Goal: Information Seeking & Learning: Find specific page/section

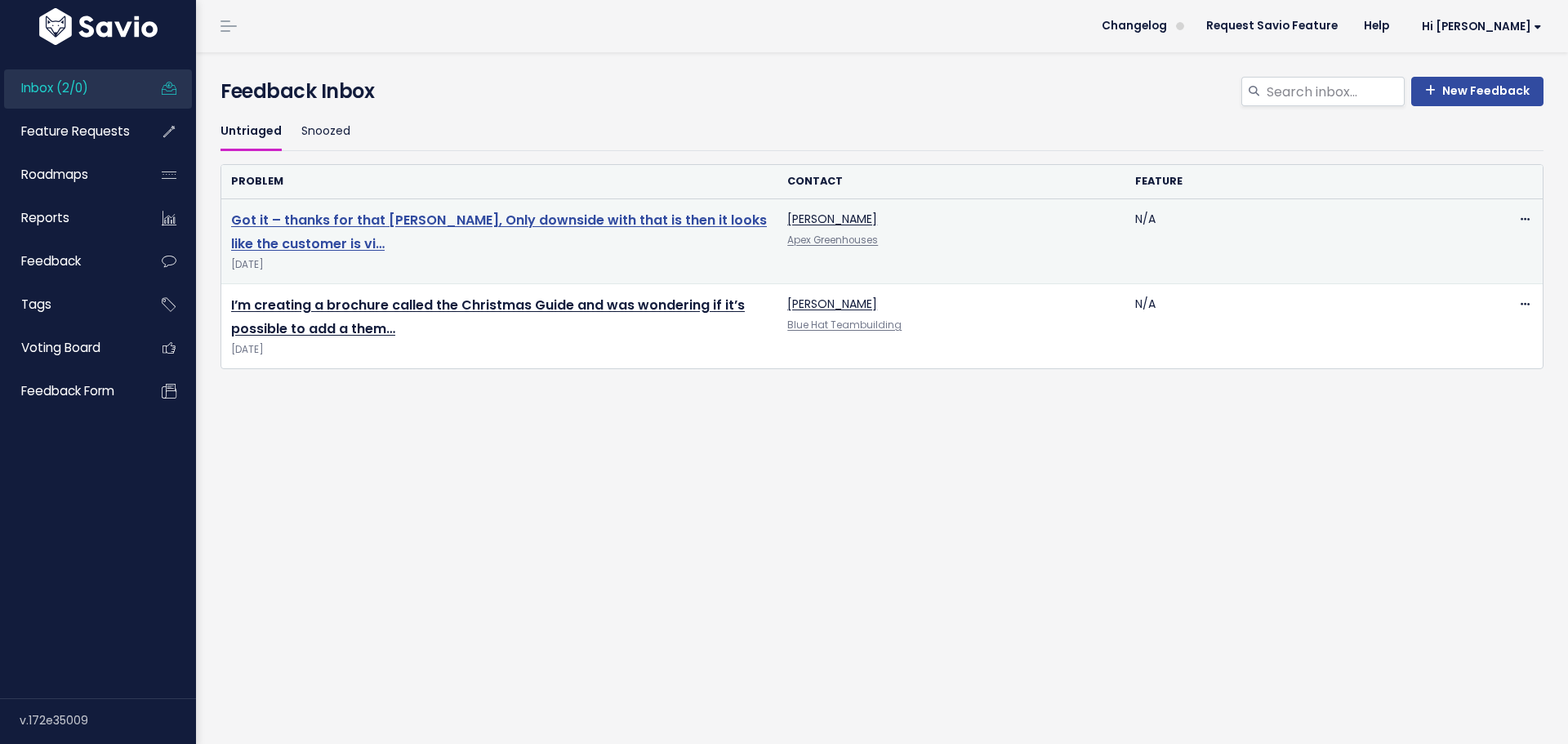
click at [538, 225] on link "Got it – thanks for that [PERSON_NAME], Only downside with that is then it look…" at bounding box center [499, 232] width 536 height 43
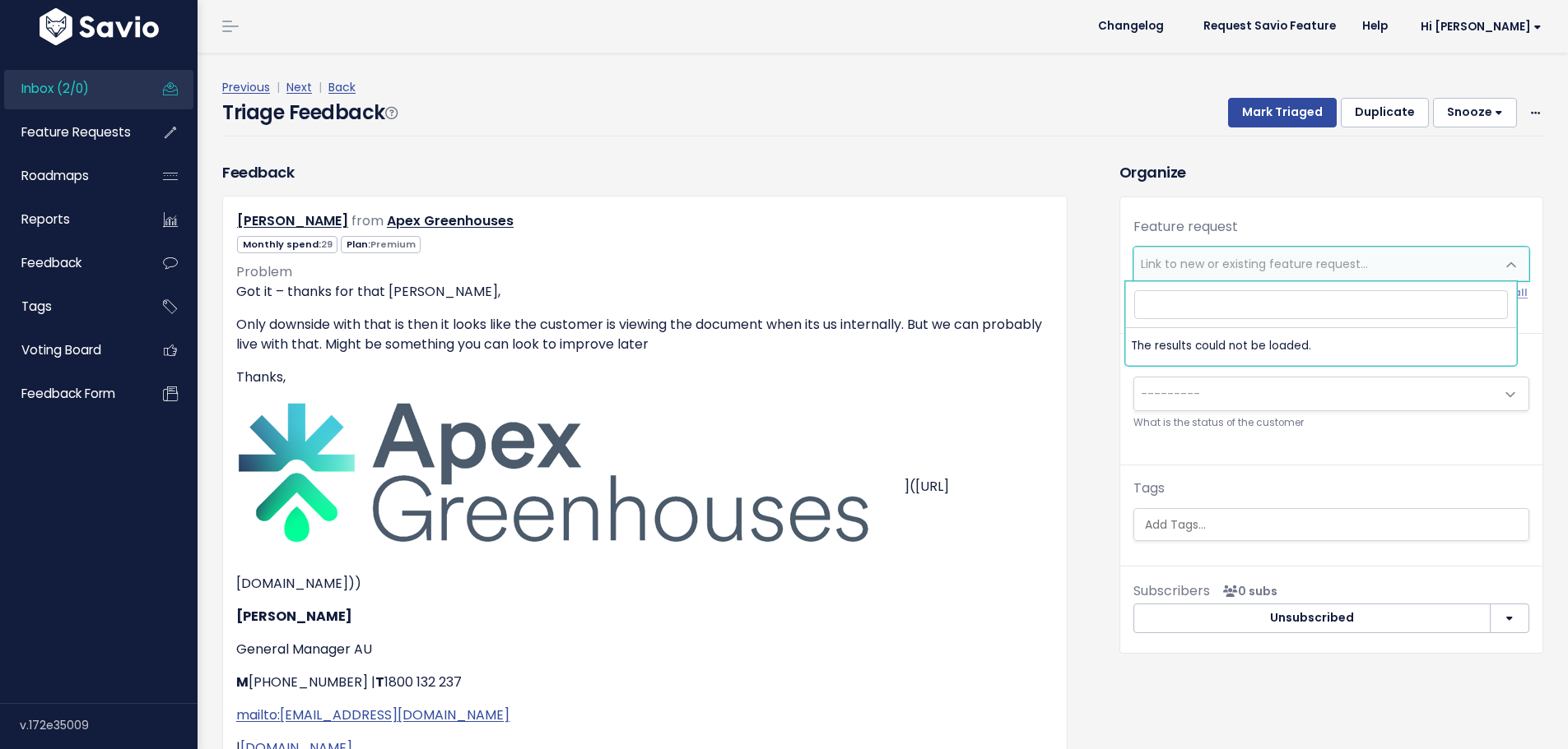
click at [1178, 258] on span "Link to new or existing feature request..." at bounding box center [1254, 263] width 227 height 16
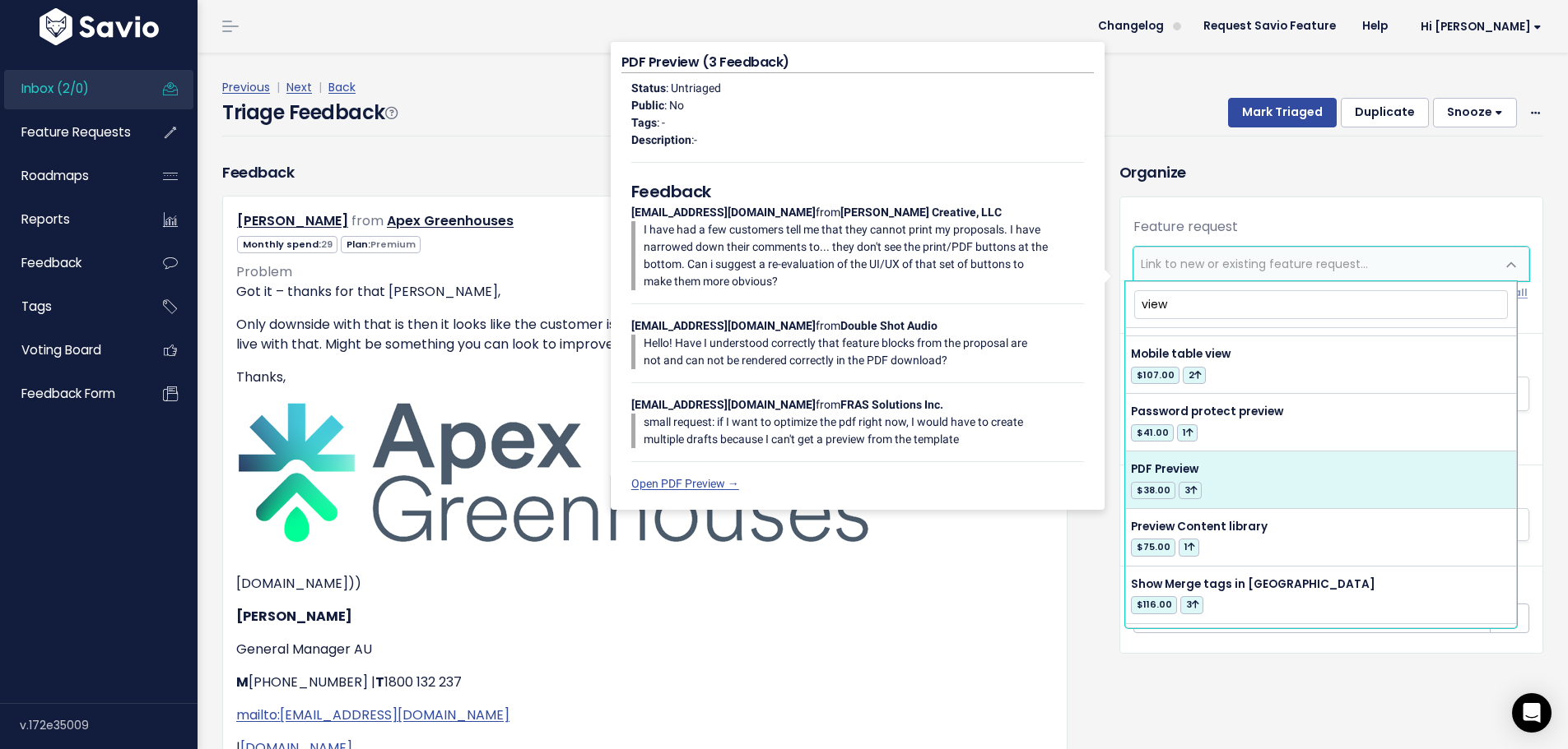
scroll to position [247, 0]
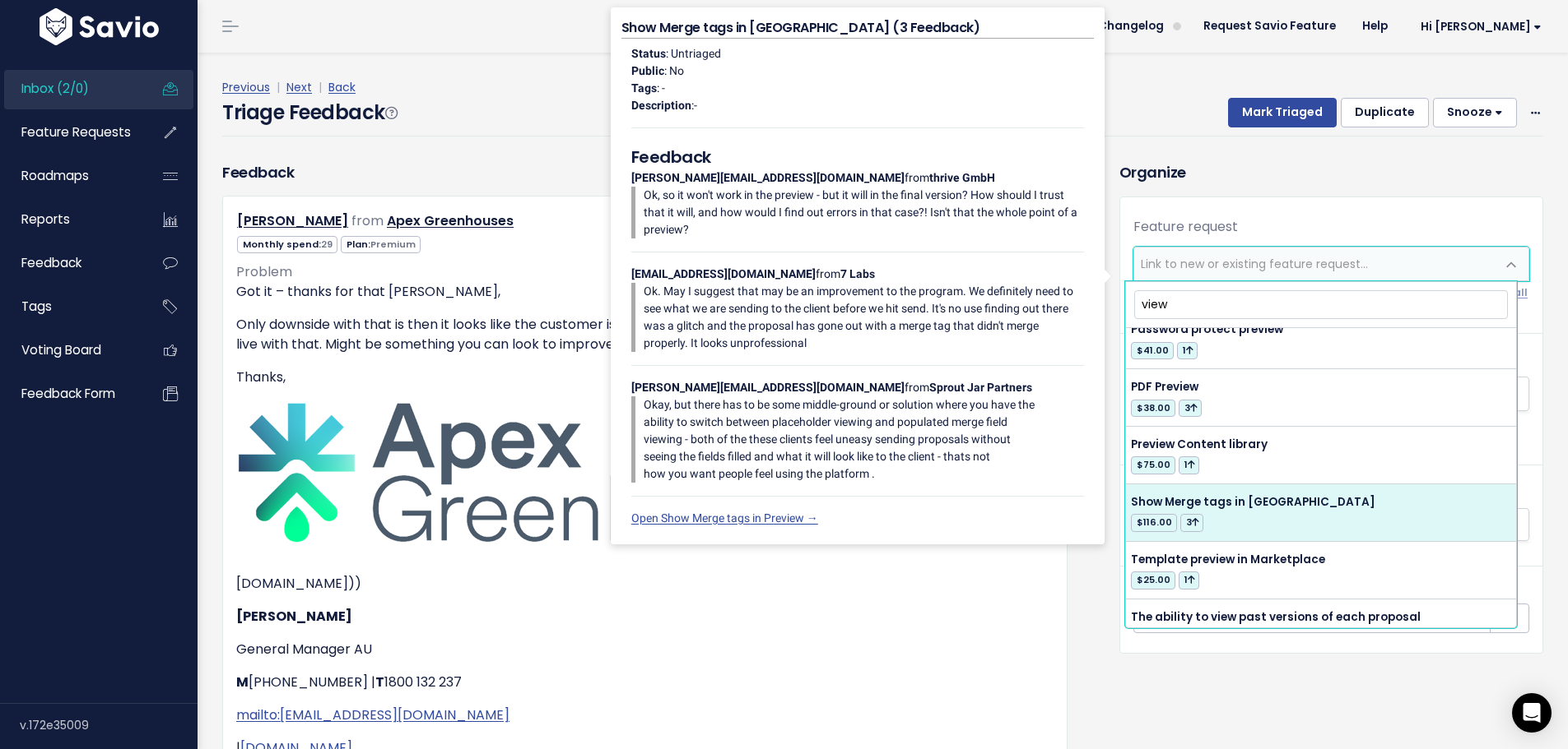
type input "view"
select select "12719"
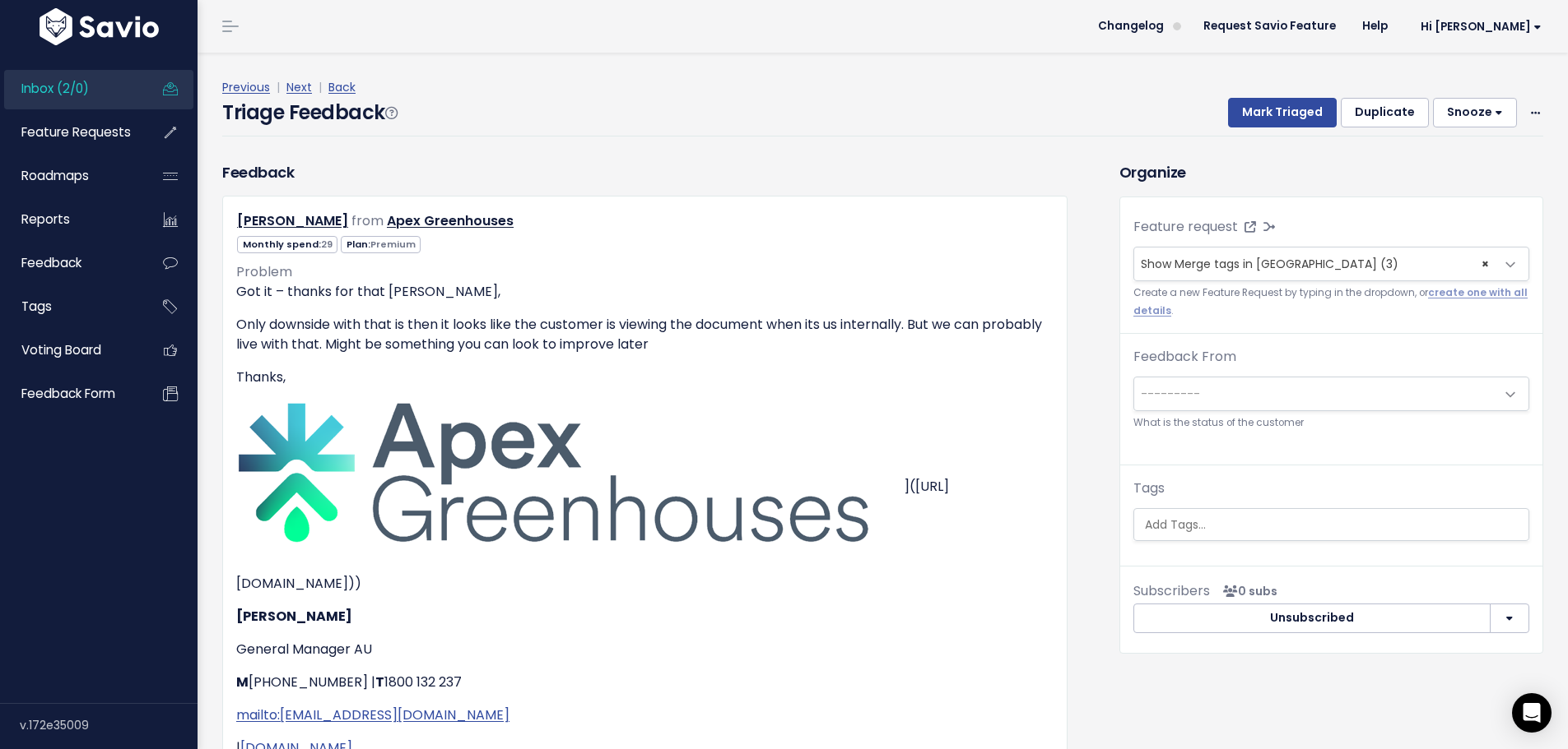
click at [1274, 397] on span "---------" at bounding box center [1314, 394] width 361 height 33
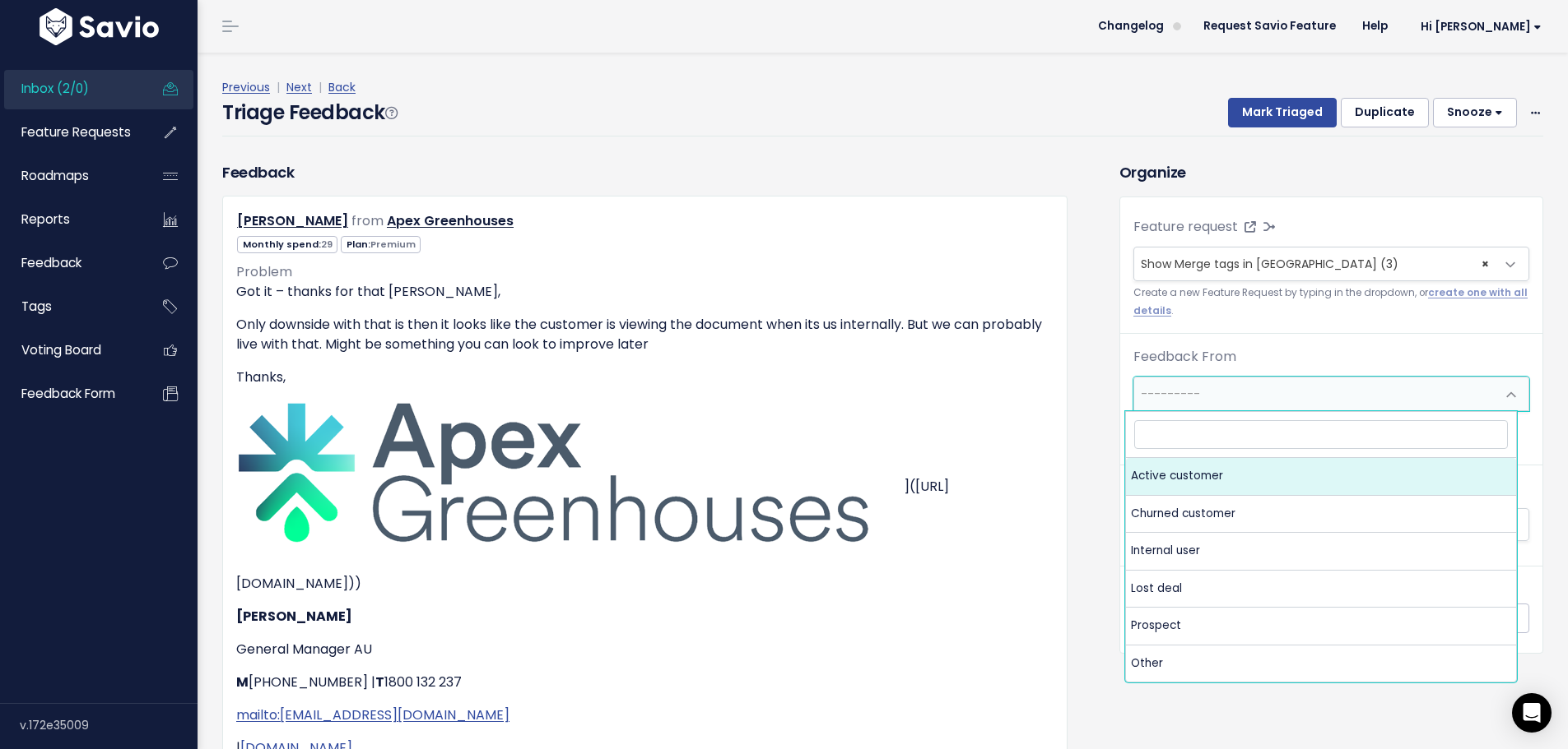
select select "ACTIVE"
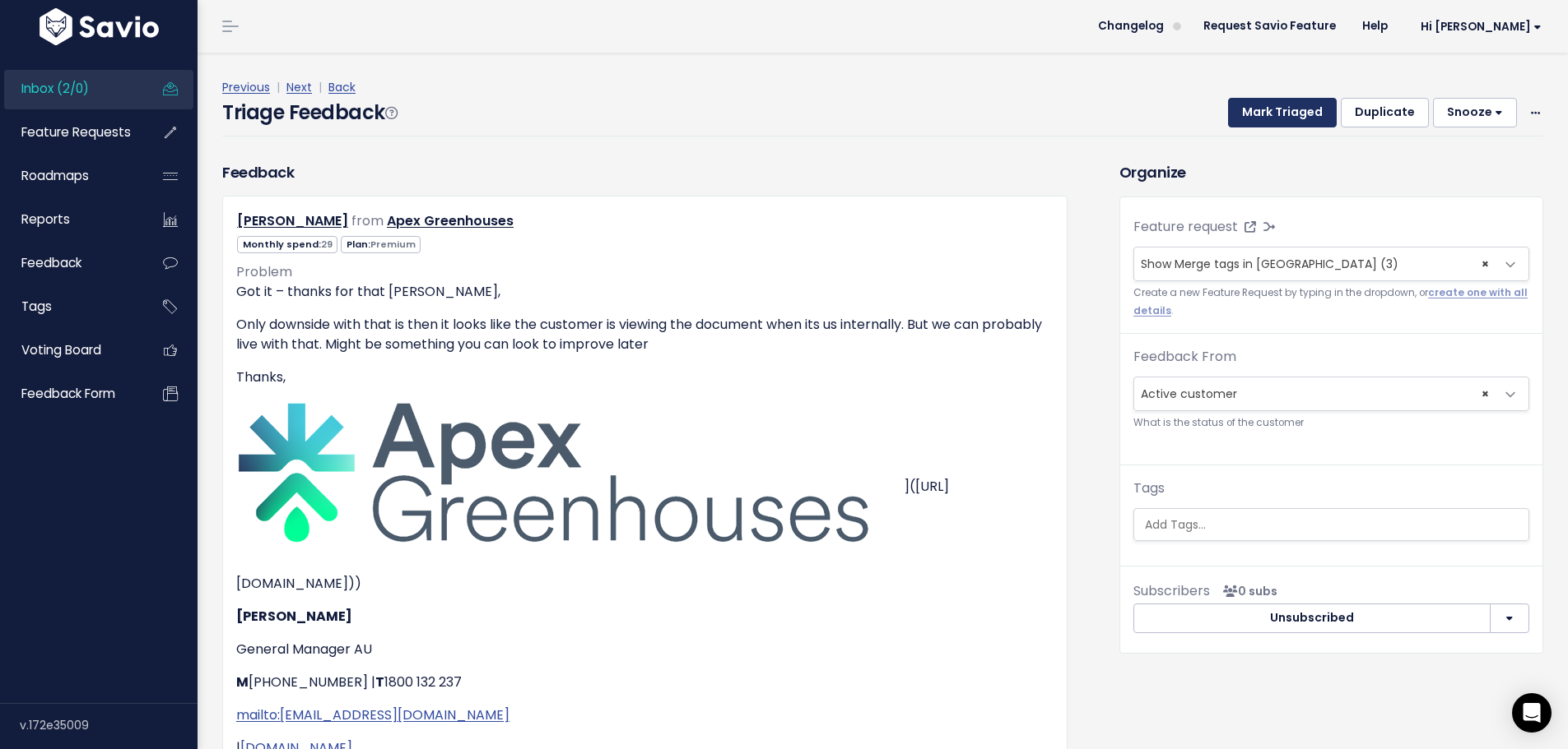
click at [1301, 111] on button "Mark Triaged" at bounding box center [1282, 112] width 109 height 30
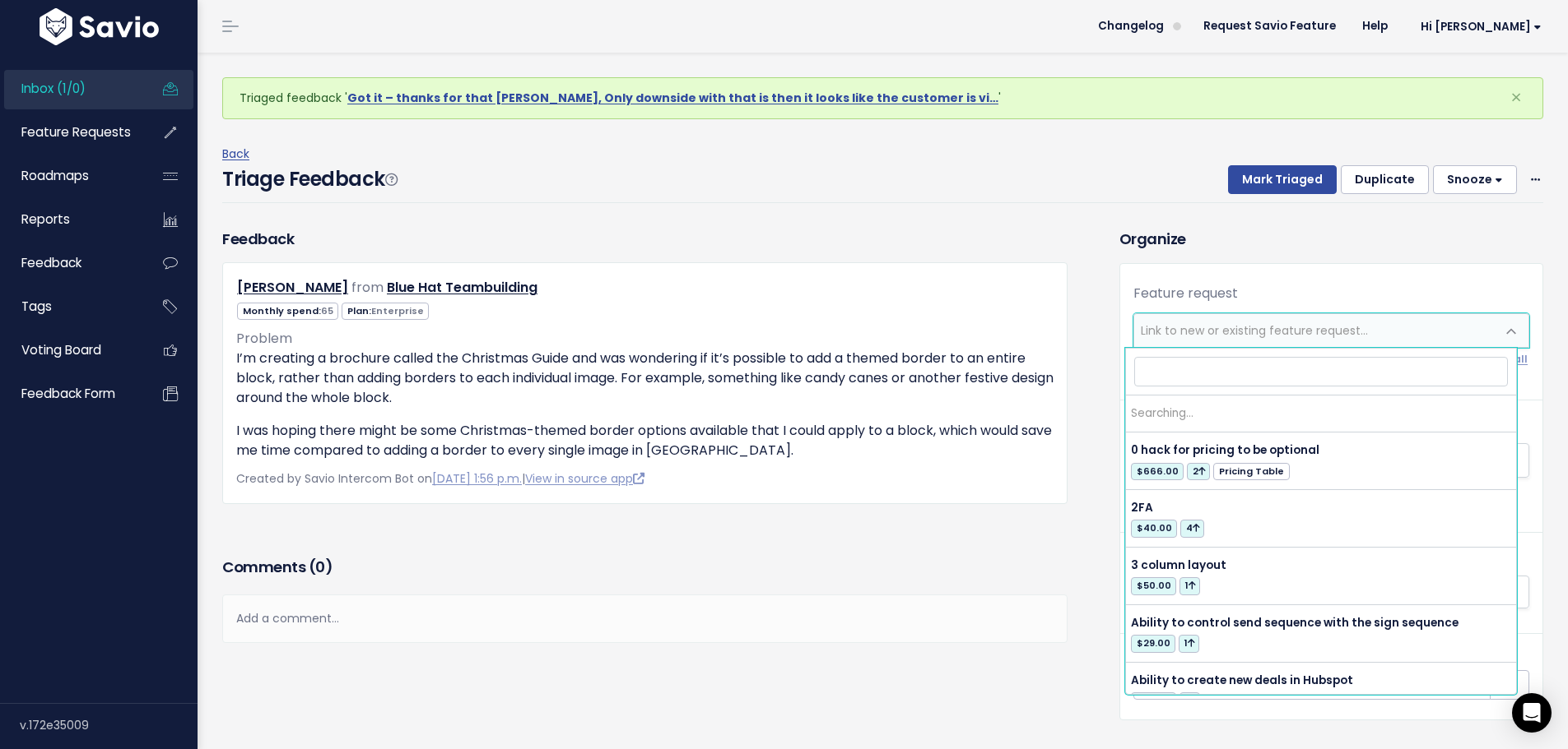
click at [1213, 330] on span "Link to new or existing feature request..." at bounding box center [1254, 330] width 227 height 16
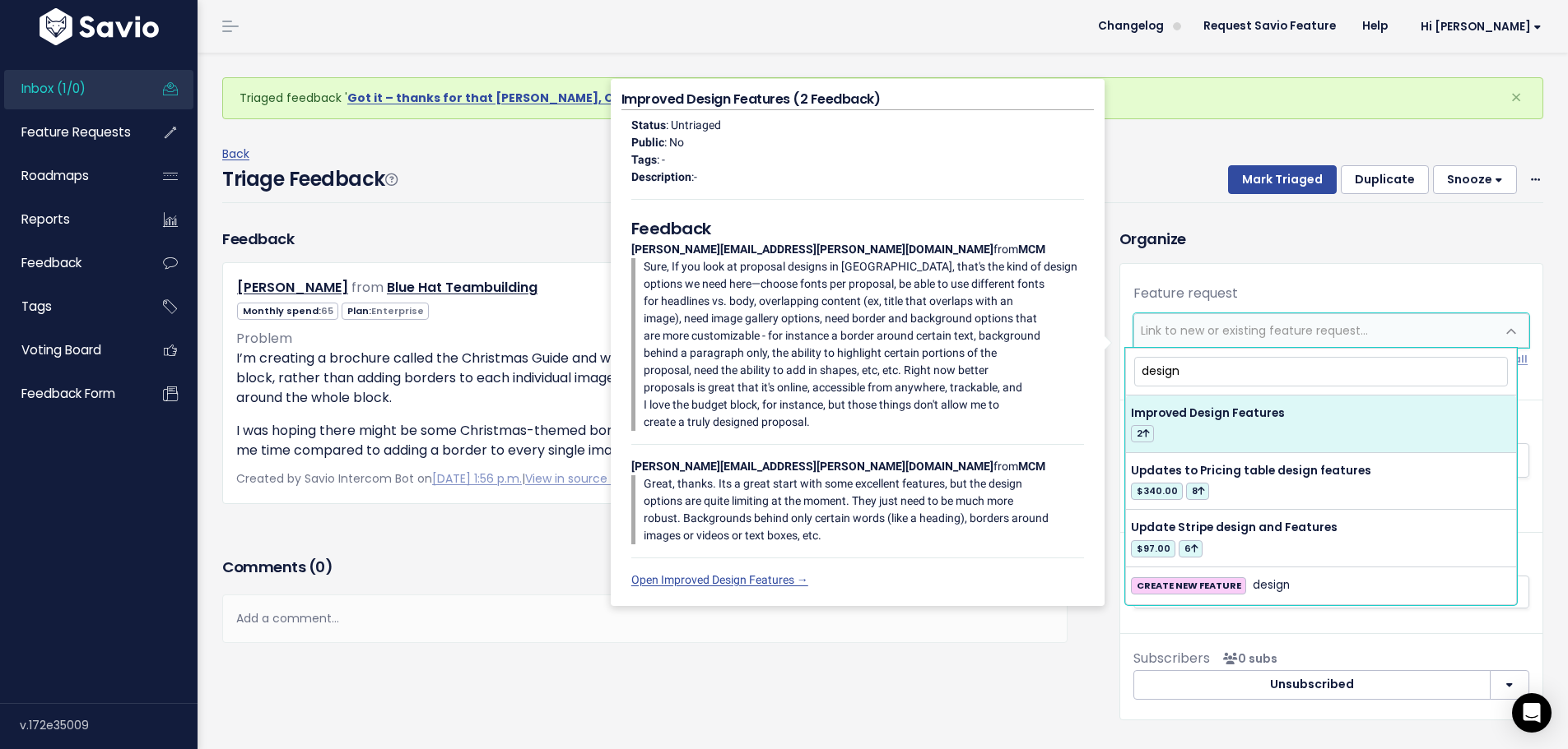
type input "design"
select select "12721"
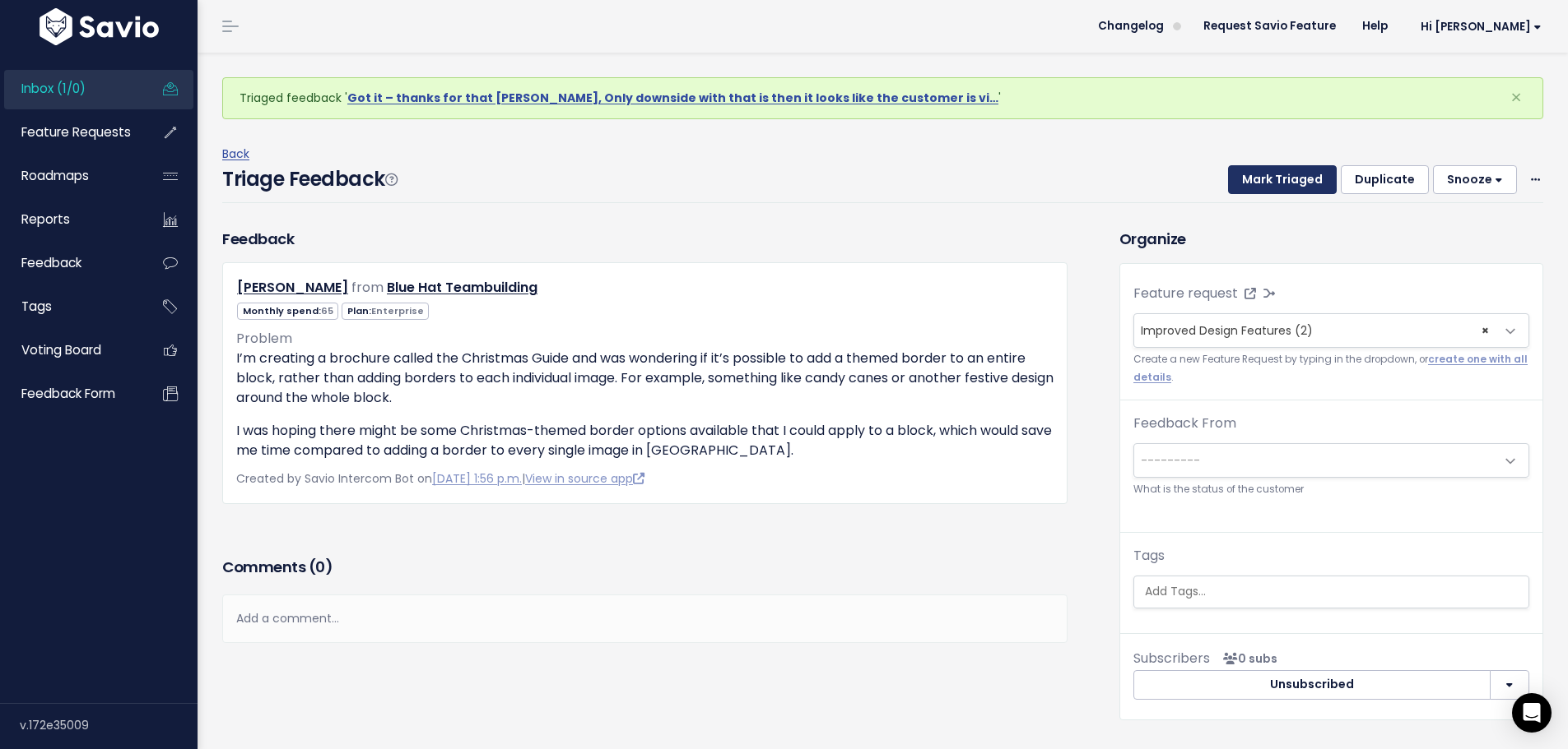
click at [1270, 186] on button "Mark Triaged" at bounding box center [1282, 180] width 109 height 30
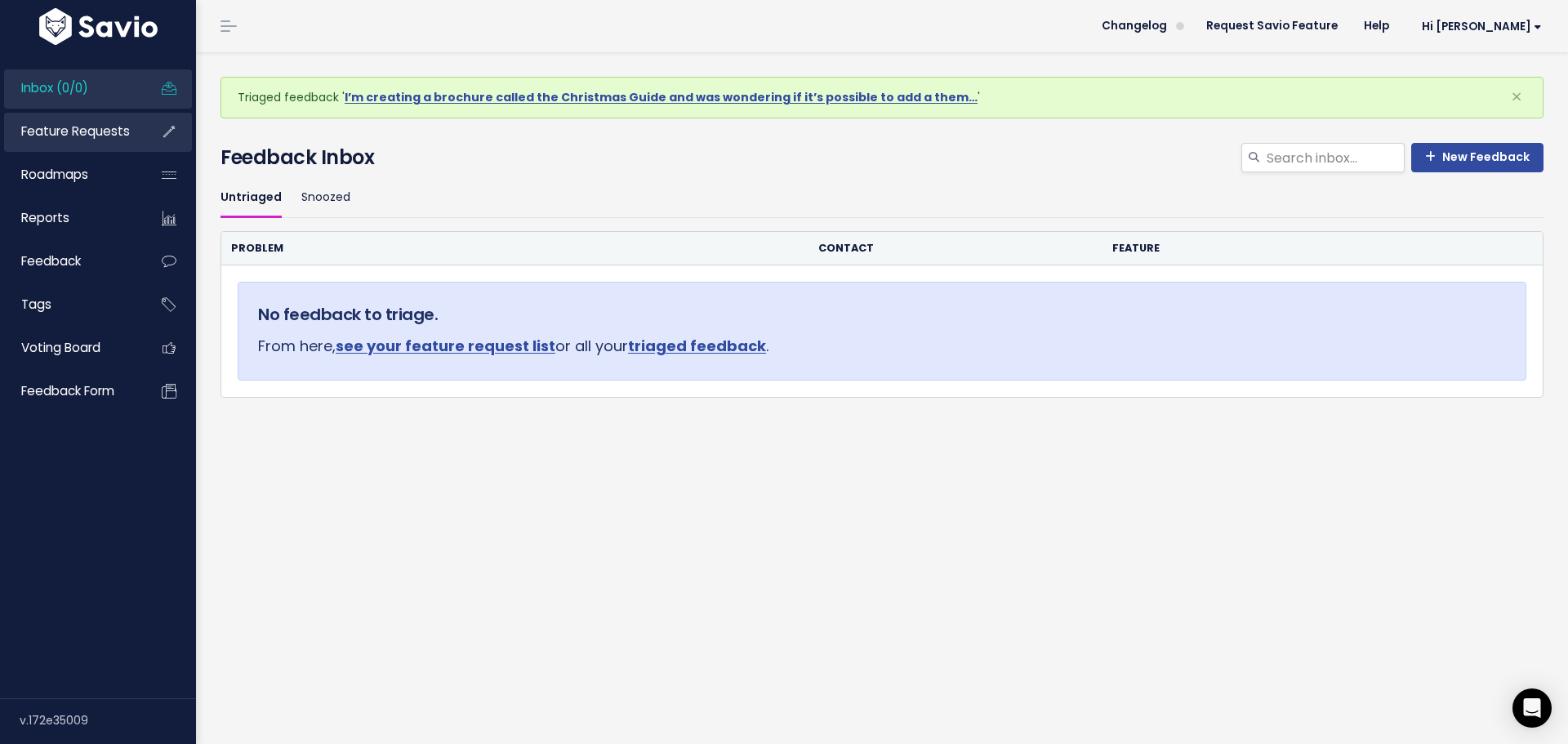
click at [88, 143] on link "Feature Requests" at bounding box center [70, 131] width 132 height 37
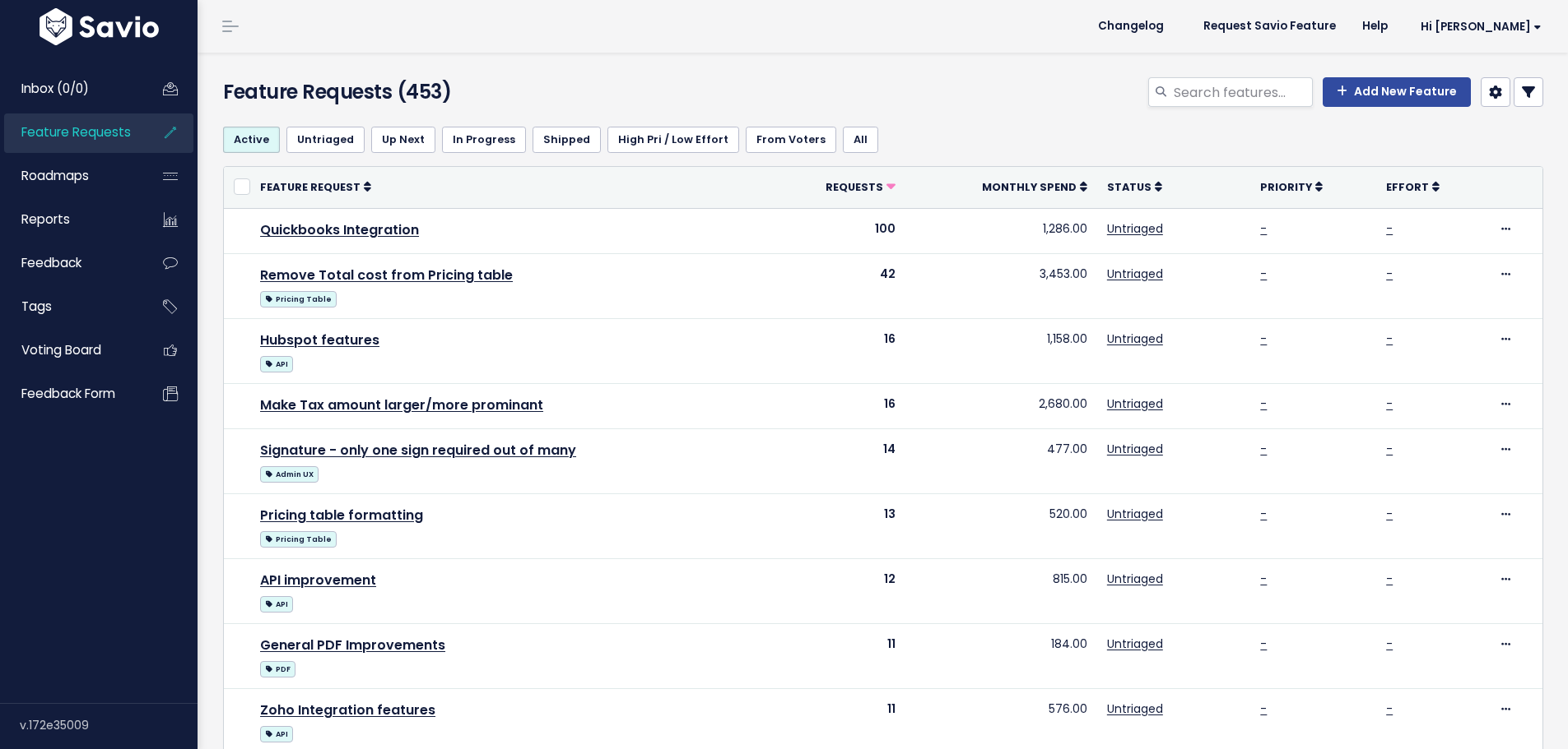
select select
click at [1526, 95] on link at bounding box center [1528, 92] width 30 height 30
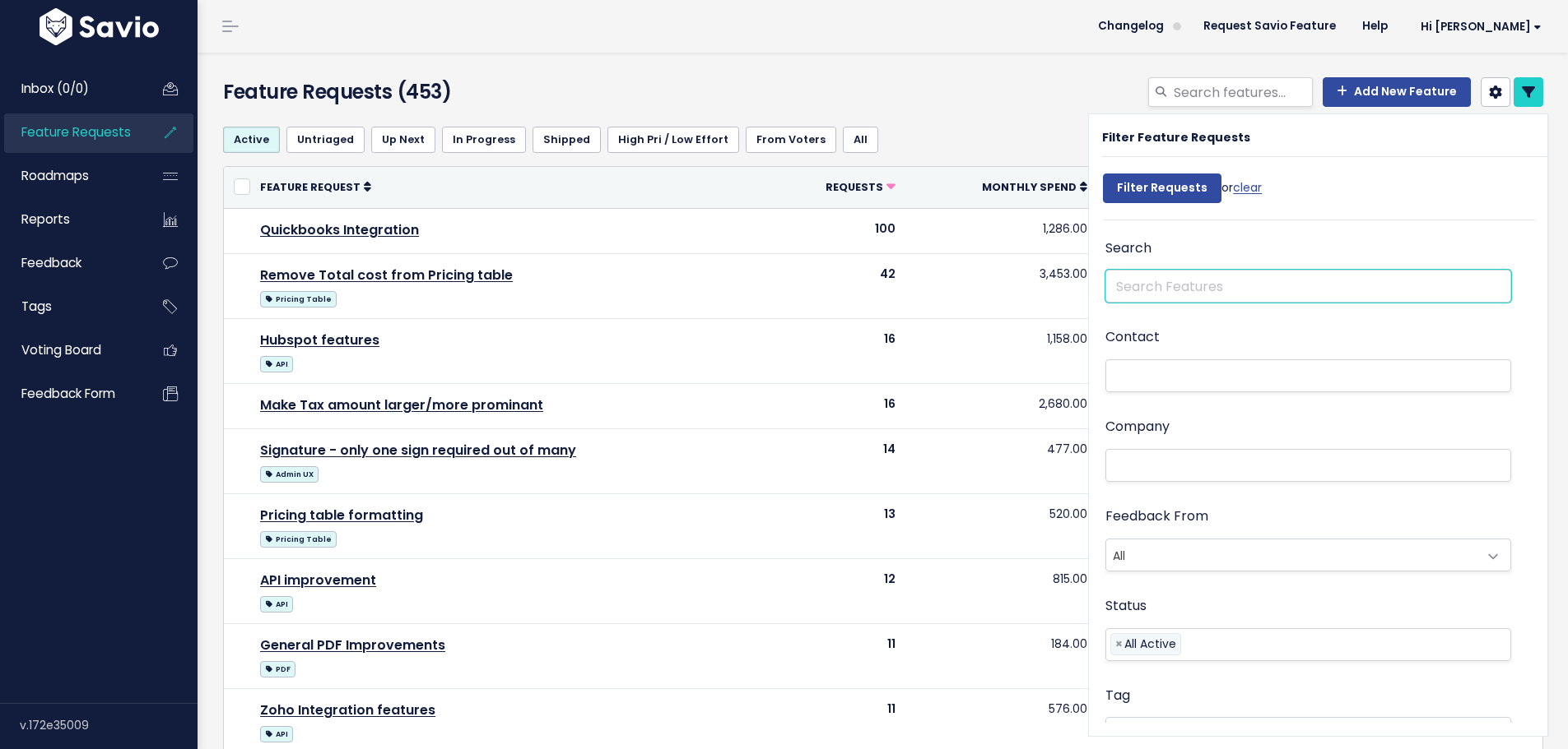
click at [1238, 285] on input "text" at bounding box center [1308, 286] width 405 height 33
type input "attachment"
click at [1103, 174] on input "Filter Requests" at bounding box center [1162, 188] width 118 height 30
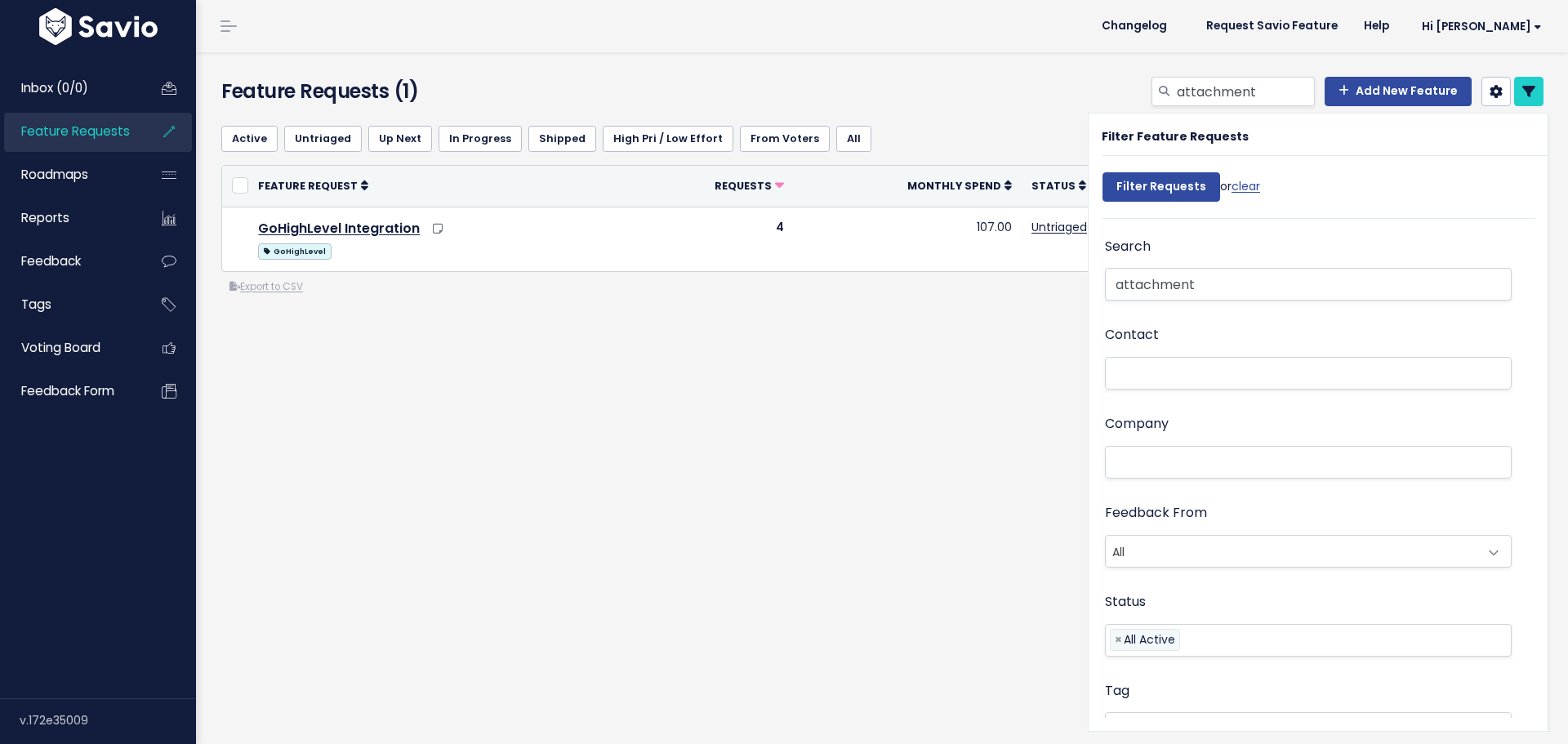
select select
click at [1197, 282] on input "attachment" at bounding box center [1309, 284] width 407 height 32
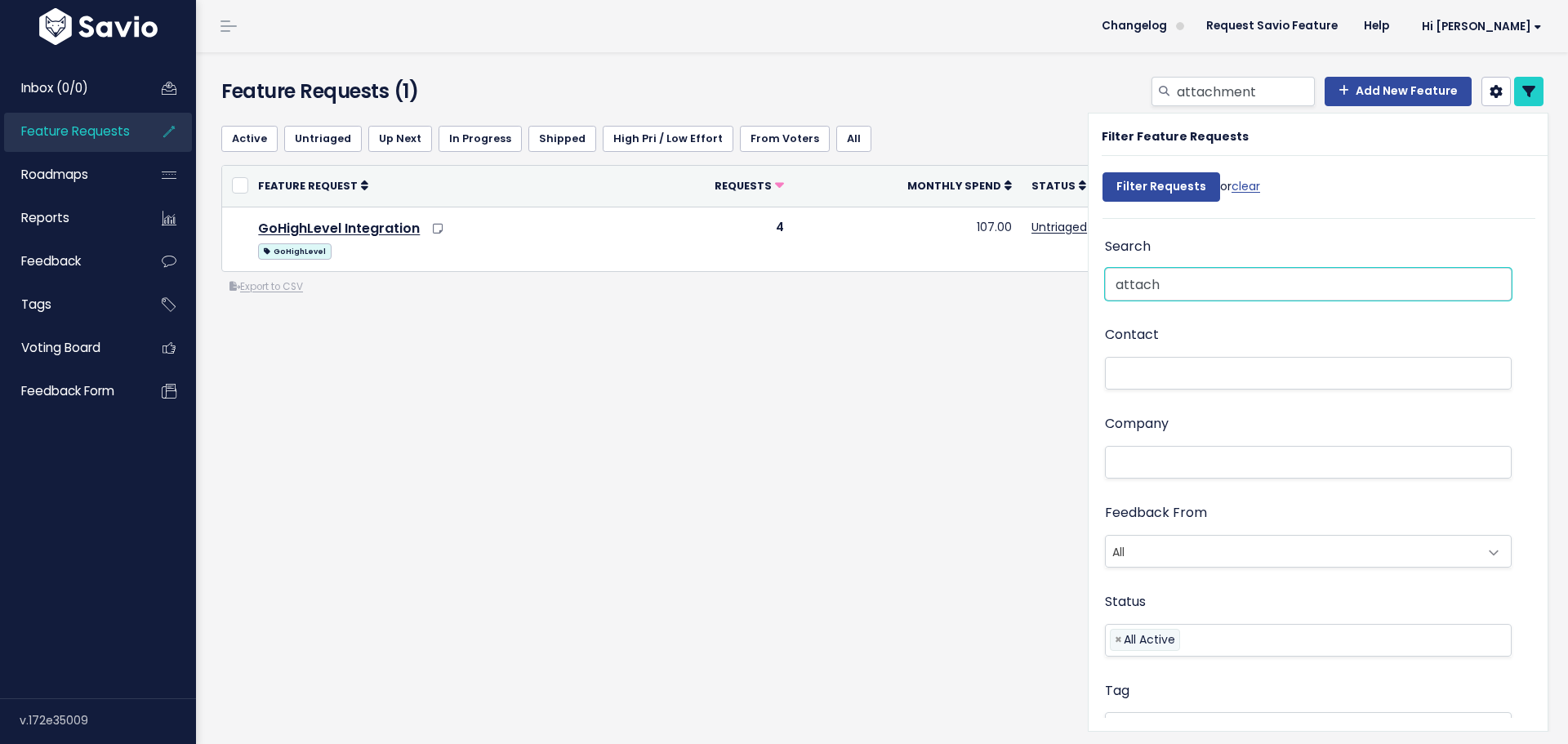
type input "attach"
click at [1103, 173] on input "Filter Requests" at bounding box center [1161, 187] width 117 height 30
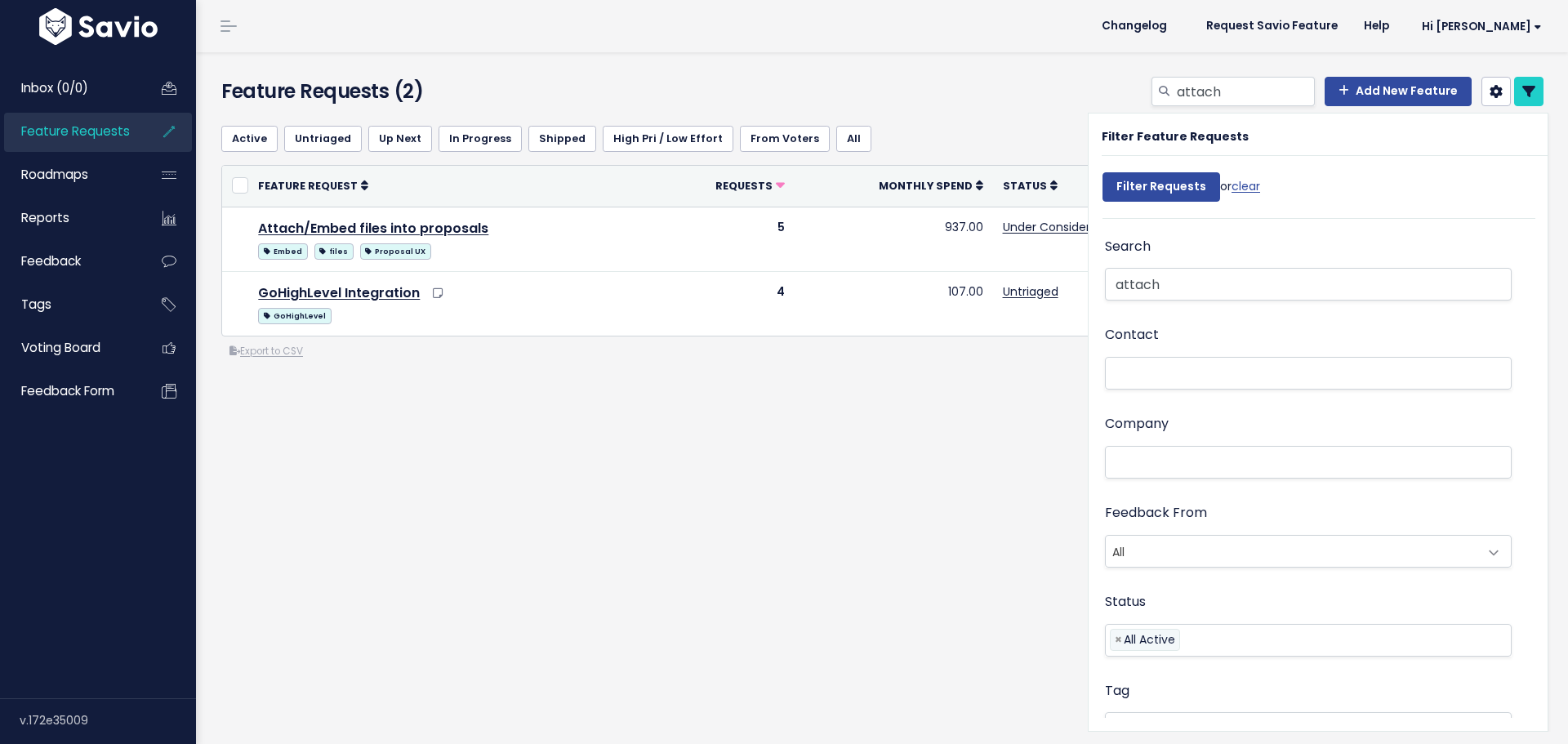
select select
click at [776, 419] on div "Active Untriaged Up Next In Progress Shipped High Pri / Low Effort From [GEOGRA…" at bounding box center [882, 301] width 1347 height 379
